Goal: Task Accomplishment & Management: Manage account settings

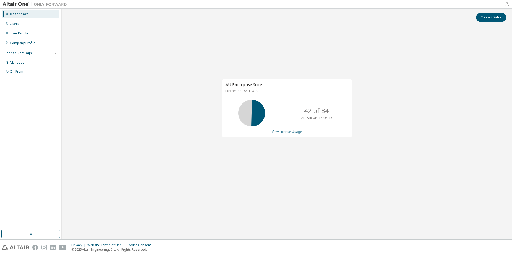
click at [289, 132] on link "View License Usage" at bounding box center [287, 132] width 30 height 5
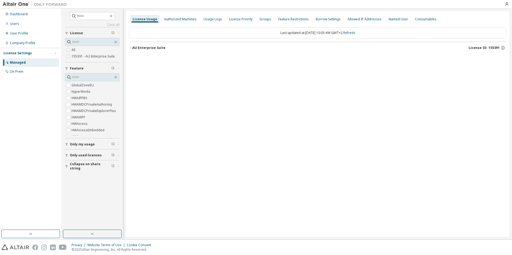
click at [135, 46] on div "AU Enterprise Suite" at bounding box center [148, 48] width 33 height 4
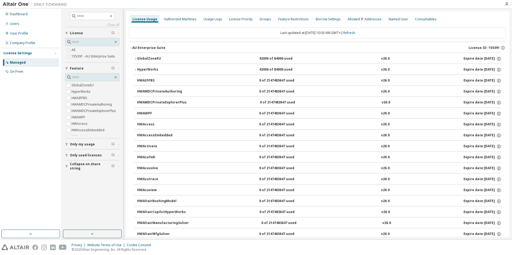
click at [135, 58] on icon "button" at bounding box center [135, 58] width 3 height 3
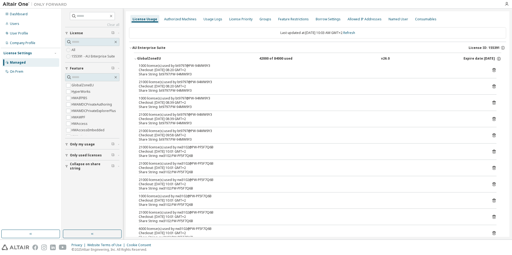
click at [137, 59] on icon "button" at bounding box center [135, 58] width 3 height 3
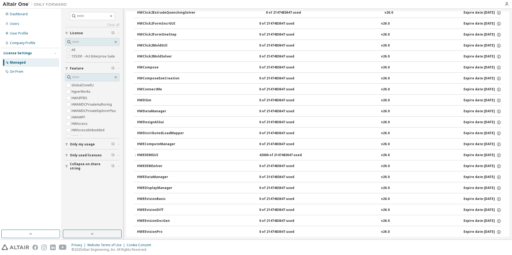
scroll to position [402, 0]
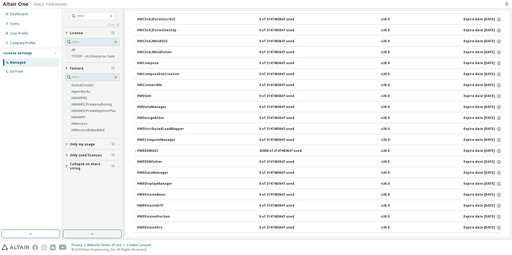
click at [137, 151] on icon "button" at bounding box center [135, 151] width 3 height 3
